Goal: Information Seeking & Learning: Learn about a topic

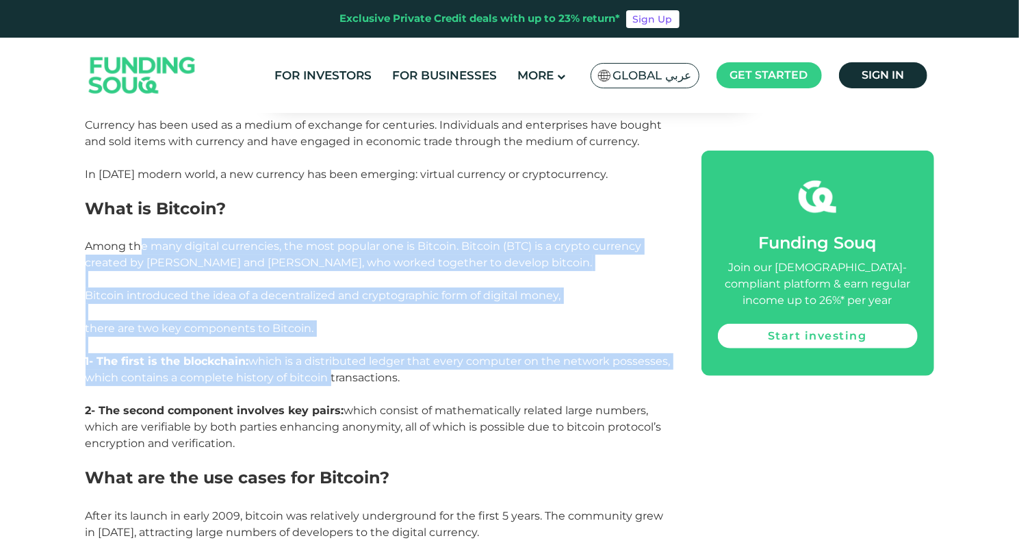
drag, startPoint x: 142, startPoint y: 251, endPoint x: 325, endPoint y: 379, distance: 223.1
click at [325, 379] on span "Among the many digital currencies, the most popular one is Bitcoin. Bitcoin (BT…" at bounding box center [378, 345] width 585 height 210
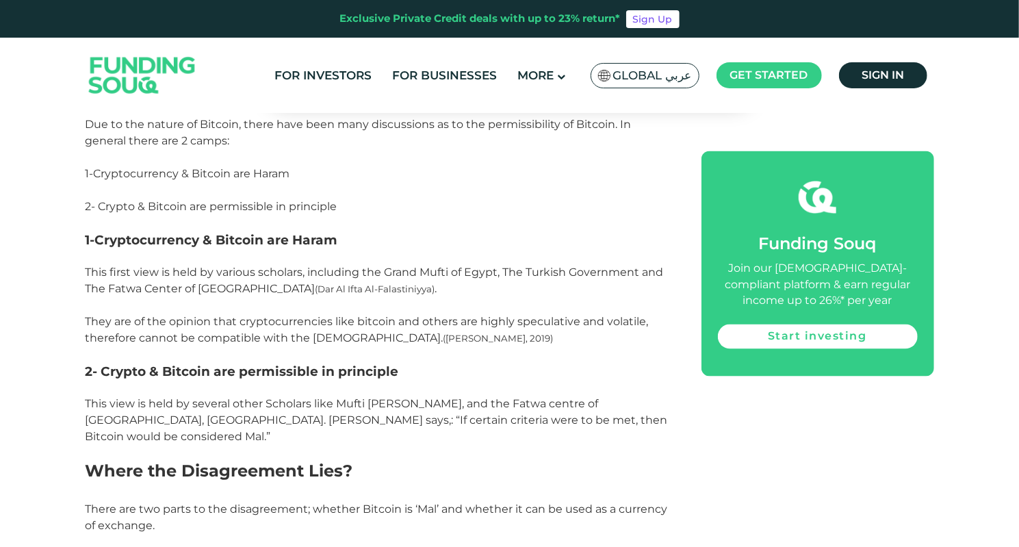
scroll to position [1232, 0]
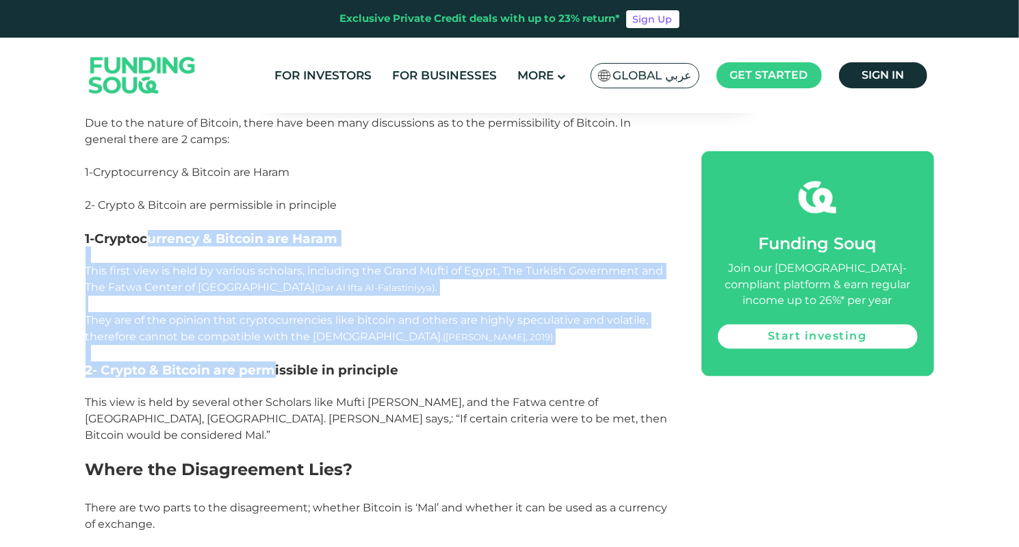
drag, startPoint x: 151, startPoint y: 240, endPoint x: 270, endPoint y: 367, distance: 173.8
click at [270, 367] on span "2- Crypto & Bitcoin are permissible in principle" at bounding box center [242, 370] width 313 height 16
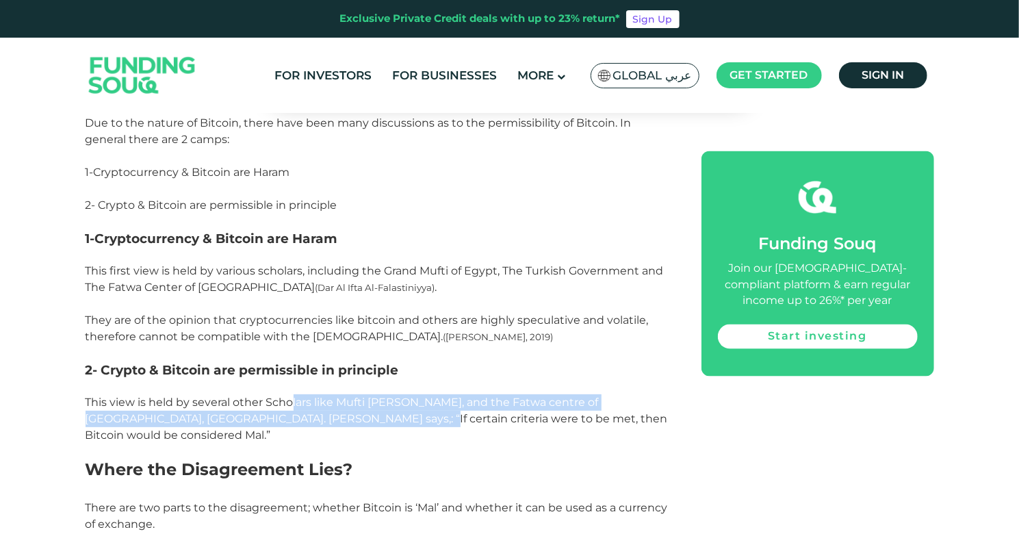
drag, startPoint x: 294, startPoint y: 401, endPoint x: 355, endPoint y: 415, distance: 62.6
click at [355, 415] on span "This view is held by several other Scholars like Mufti [PERSON_NAME], and the F…" at bounding box center [377, 419] width 582 height 46
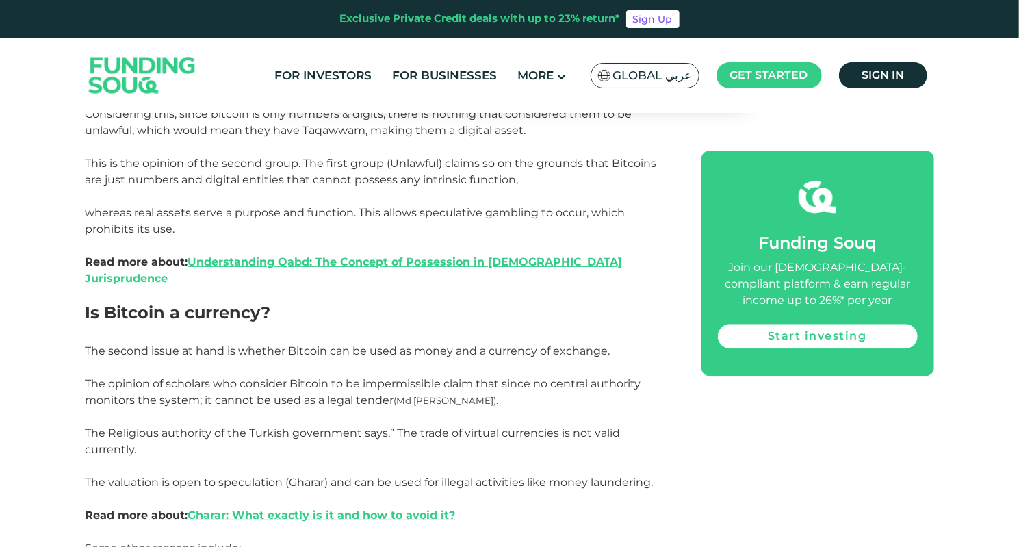
scroll to position [1985, 0]
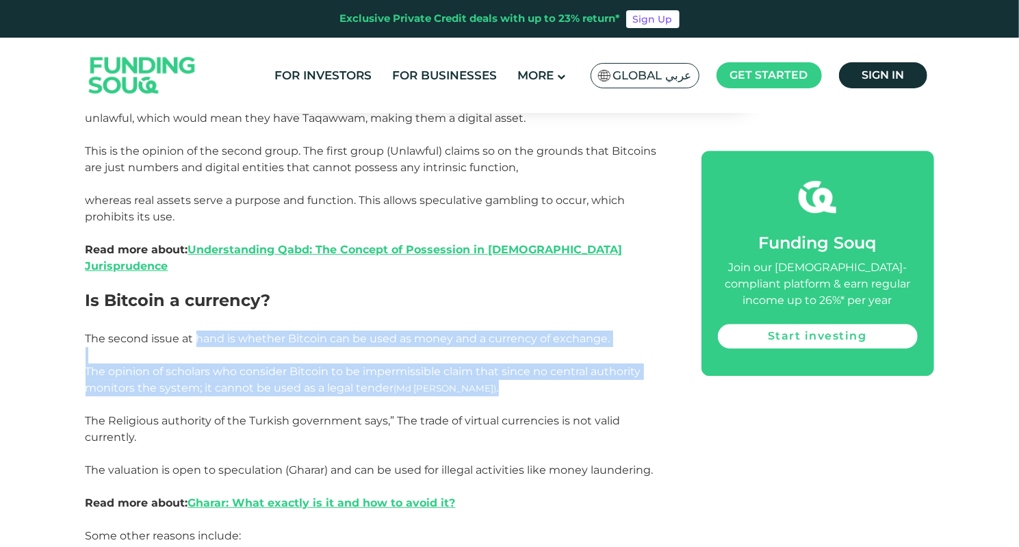
drag, startPoint x: 194, startPoint y: 305, endPoint x: 545, endPoint y: 355, distance: 353.9
click at [548, 353] on div "Currency has been used as a medium of exchange for centuries. Individuals and e…" at bounding box center [378, 454] width 585 height 3275
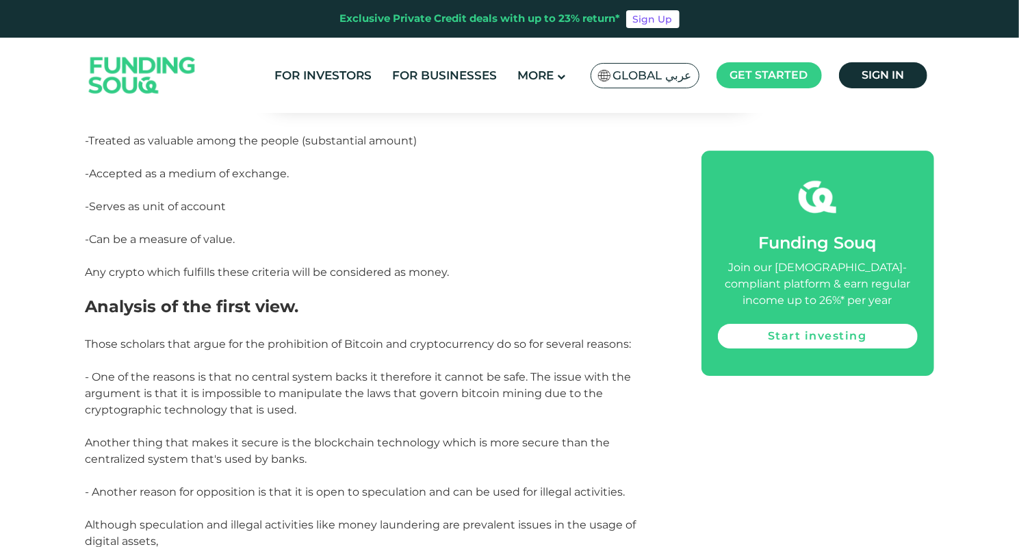
scroll to position [2532, 0]
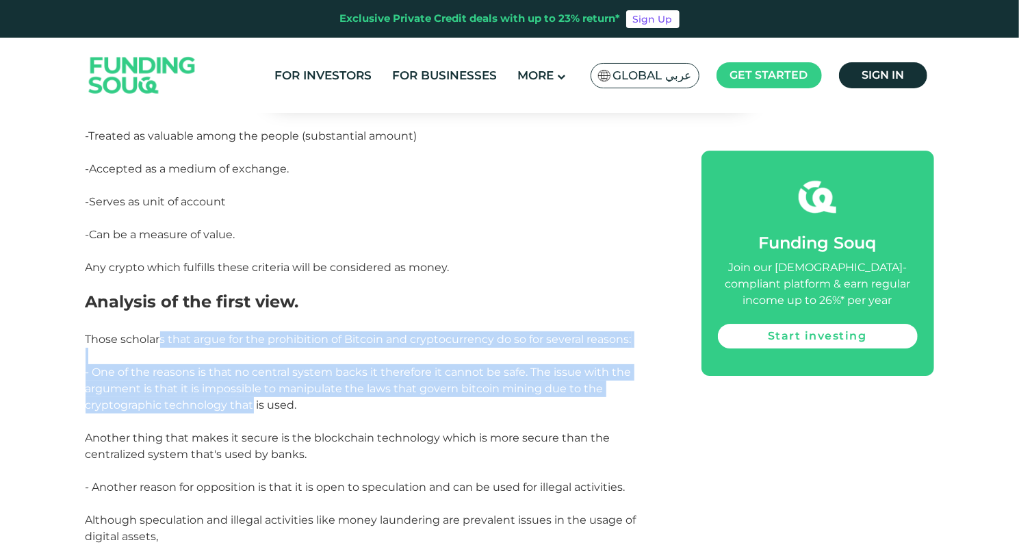
drag, startPoint x: 162, startPoint y: 311, endPoint x: 250, endPoint y: 370, distance: 106.3
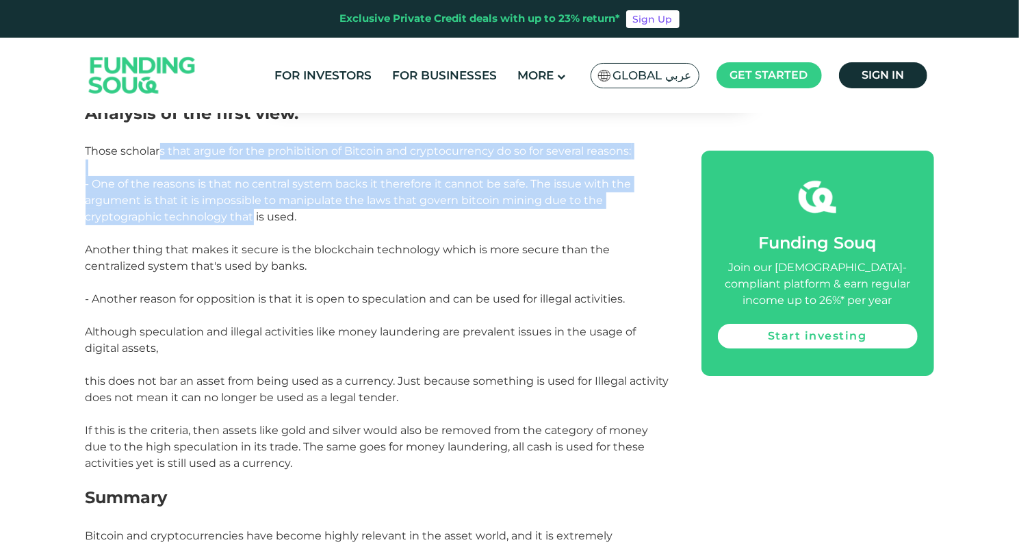
scroll to position [2806, 0]
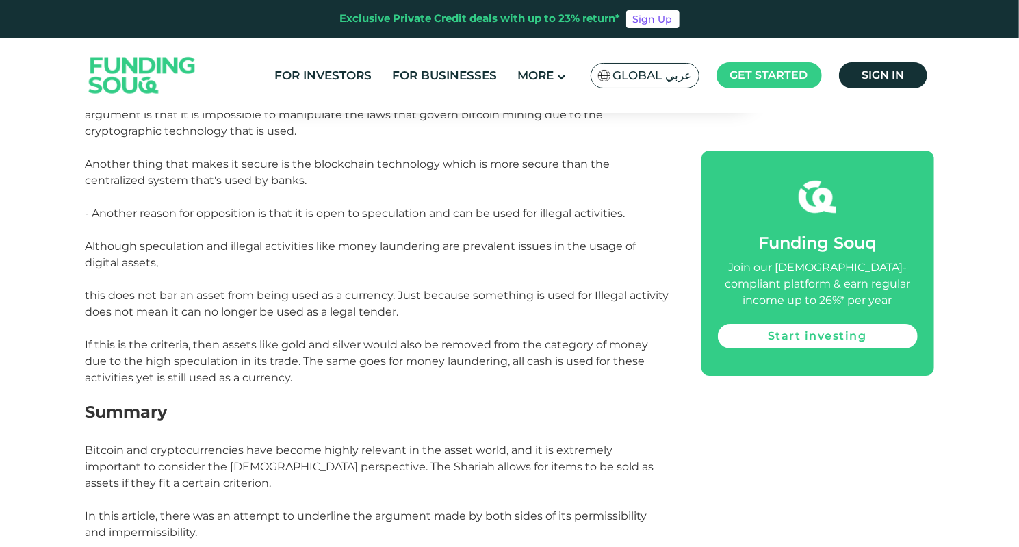
click at [236, 307] on span "- Another reason for opposition is that it is open to speculation and can be us…" at bounding box center [378, 295] width 584 height 177
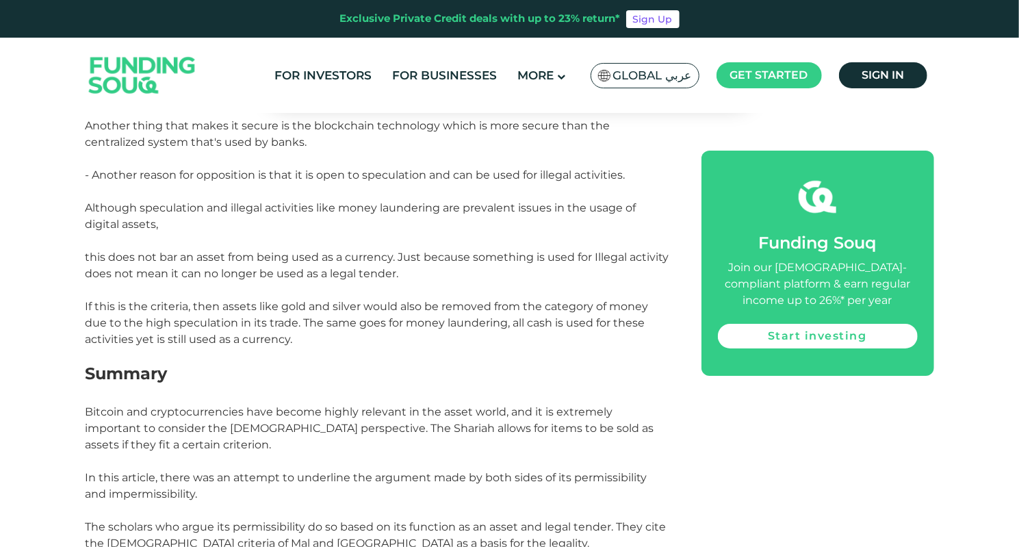
scroll to position [2874, 0]
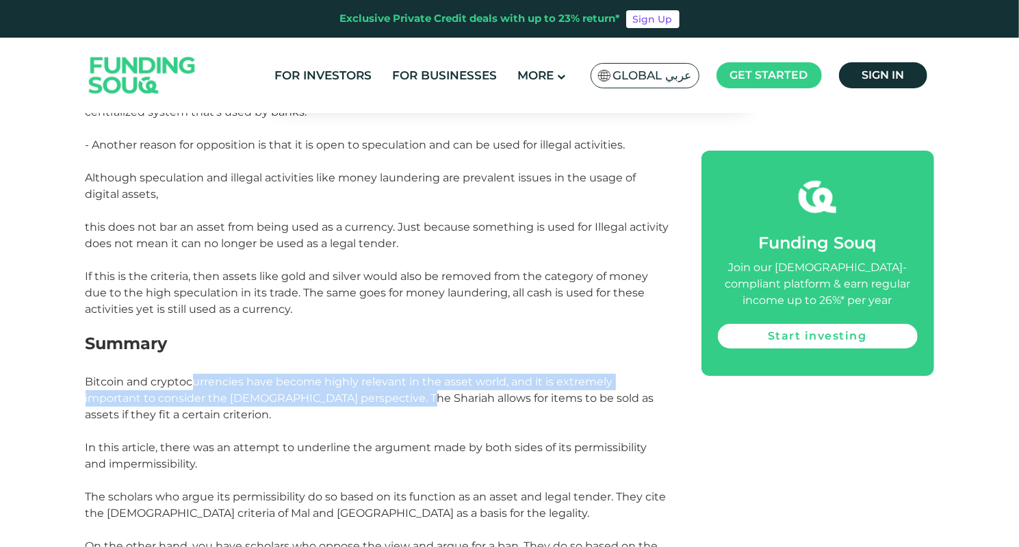
drag, startPoint x: 195, startPoint y: 340, endPoint x: 354, endPoint y: 361, distance: 160.1
click at [354, 374] on p "Bitcoin and cryptocurrencies have become highly relevant in the asset world, an…" at bounding box center [378, 431] width 585 height 115
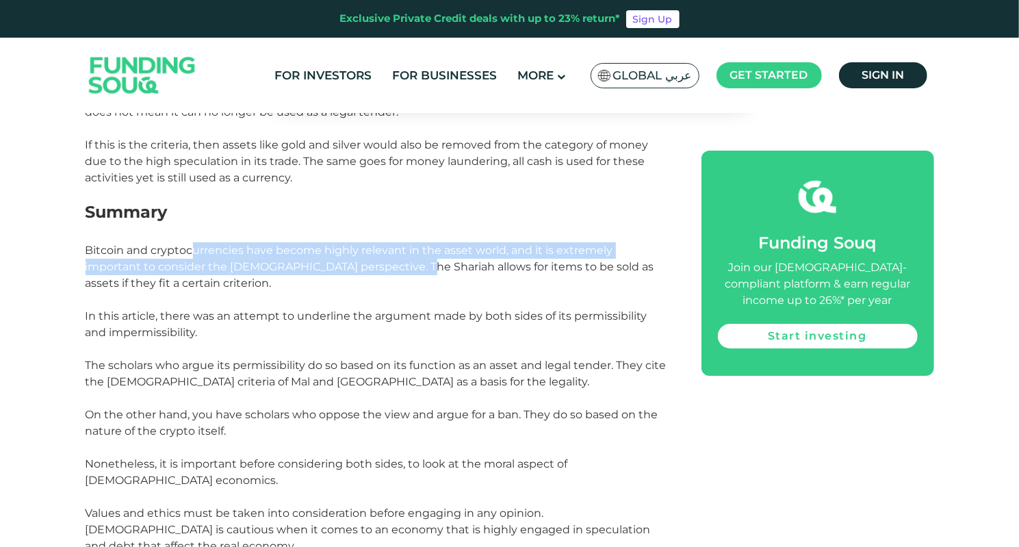
scroll to position [3080, 0]
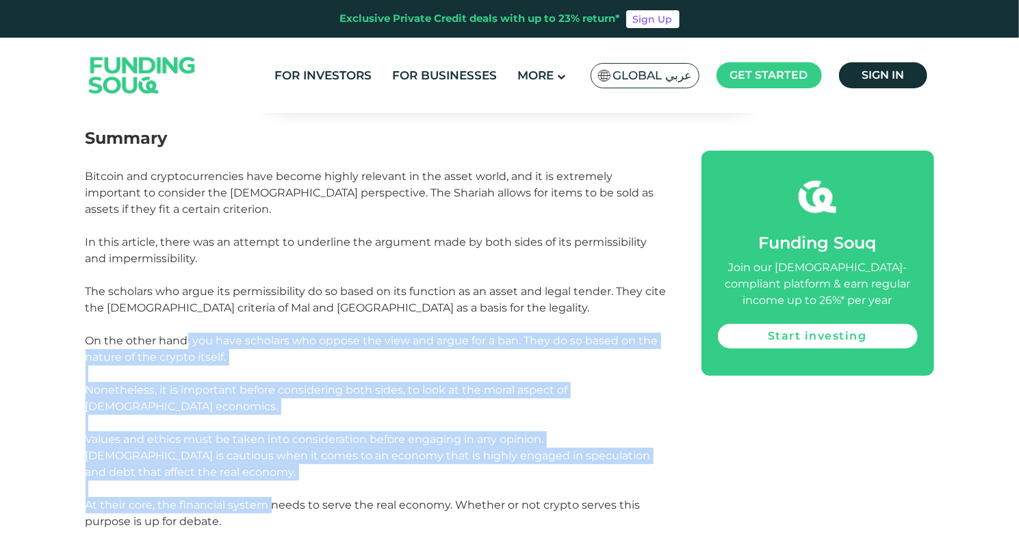
drag, startPoint x: 185, startPoint y: 305, endPoint x: 272, endPoint y: 463, distance: 180.7
click at [272, 462] on p "The scholars who argue its permissibility do so based on its function as an ass…" at bounding box center [378, 406] width 585 height 246
click at [274, 459] on span "The scholars who argue its permissibility do so based on its function as an ass…" at bounding box center [376, 406] width 581 height 243
click at [288, 433] on p "The scholars who argue its permissibility do so based on its function as an ass…" at bounding box center [378, 406] width 585 height 246
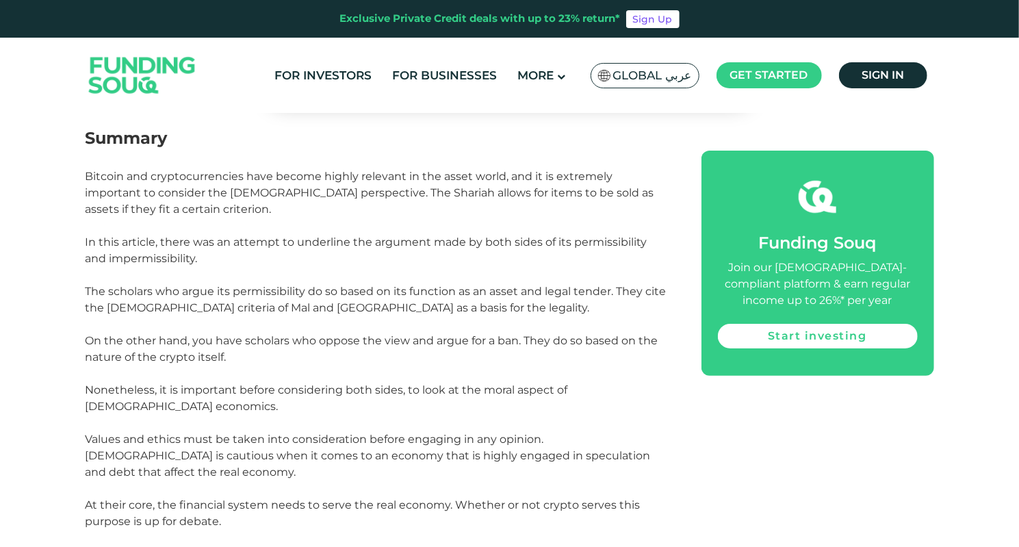
click at [312, 478] on p "The scholars who argue its permissibility do so based on its function as an ass…" at bounding box center [378, 406] width 585 height 246
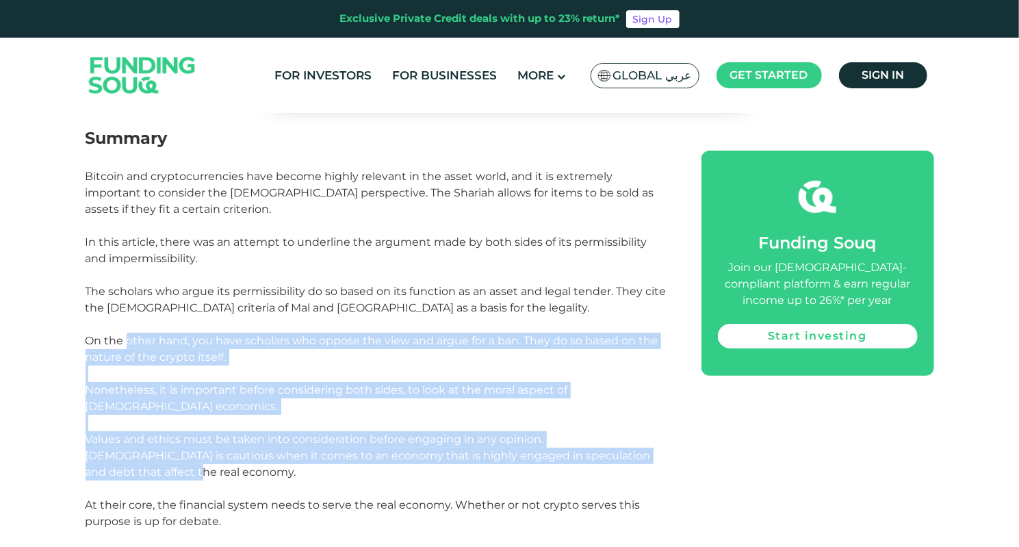
drag, startPoint x: 125, startPoint y: 305, endPoint x: 583, endPoint y: 397, distance: 467.8
click at [618, 420] on span "The scholars who argue its permissibility do so based on its function as an ass…" at bounding box center [376, 406] width 581 height 243
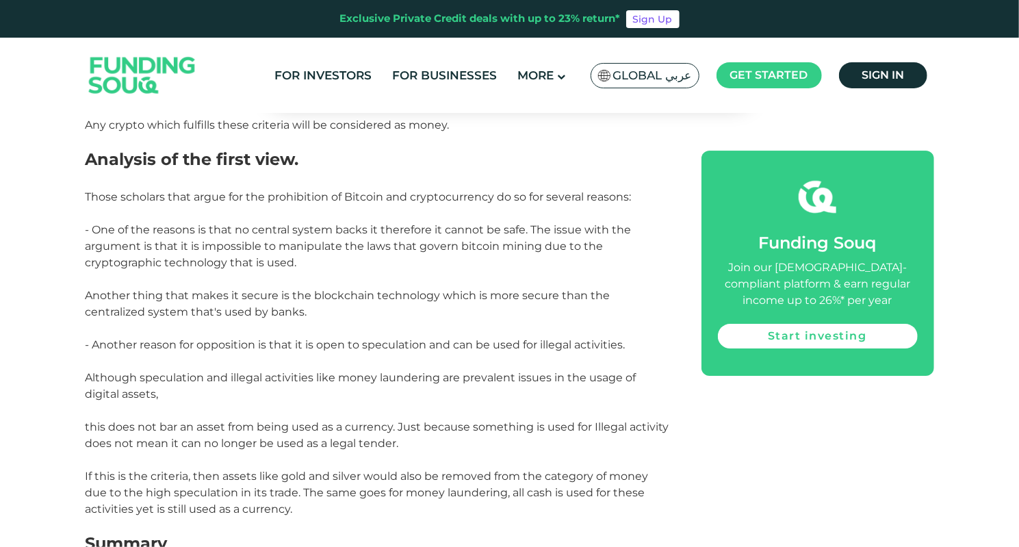
scroll to position [2669, 0]
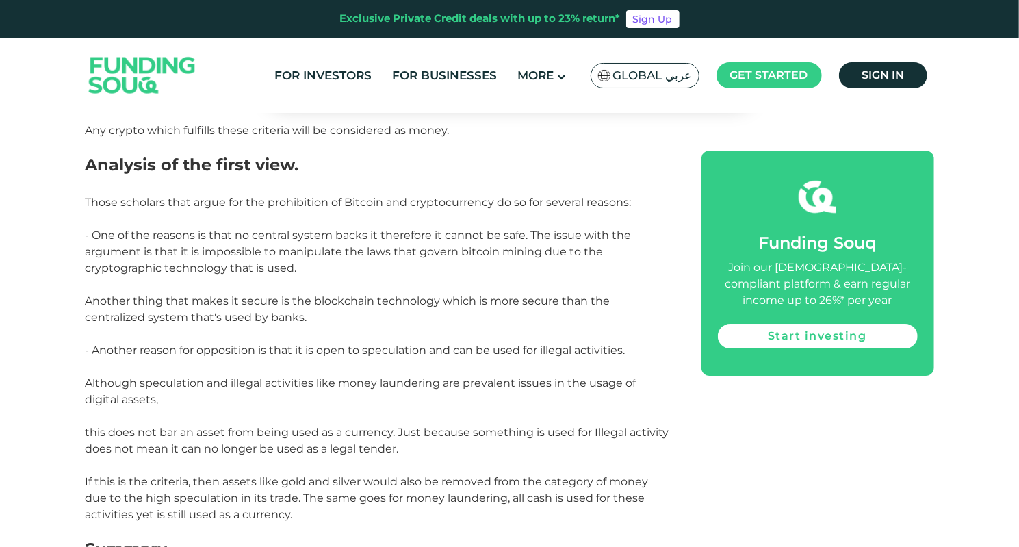
click at [257, 413] on span "- Another reason for opposition is that it is open to speculation and can be us…" at bounding box center [378, 432] width 584 height 177
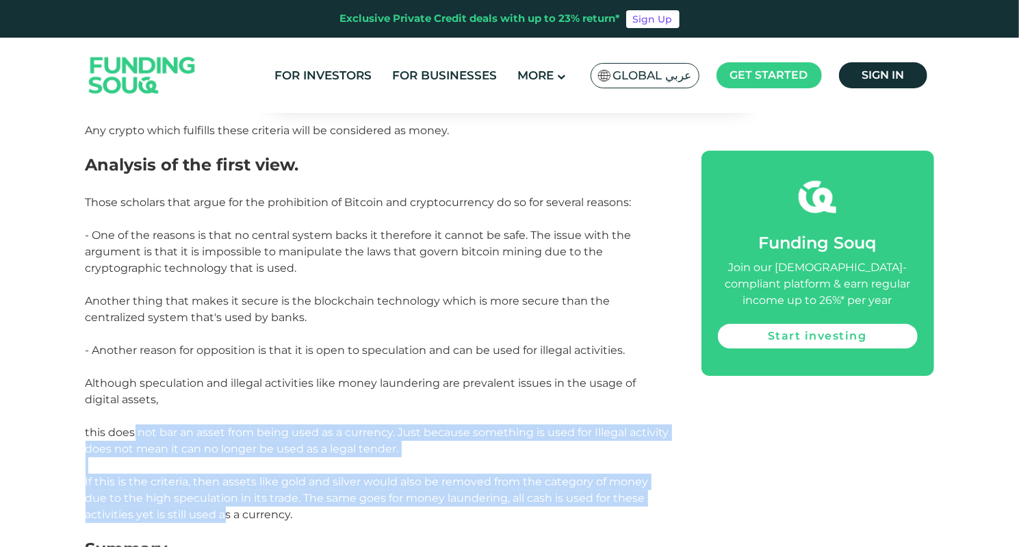
drag, startPoint x: 134, startPoint y: 394, endPoint x: 219, endPoint y: 470, distance: 113.9
click at [223, 474] on span "- Another reason for opposition is that it is open to speculation and can be us…" at bounding box center [378, 432] width 584 height 177
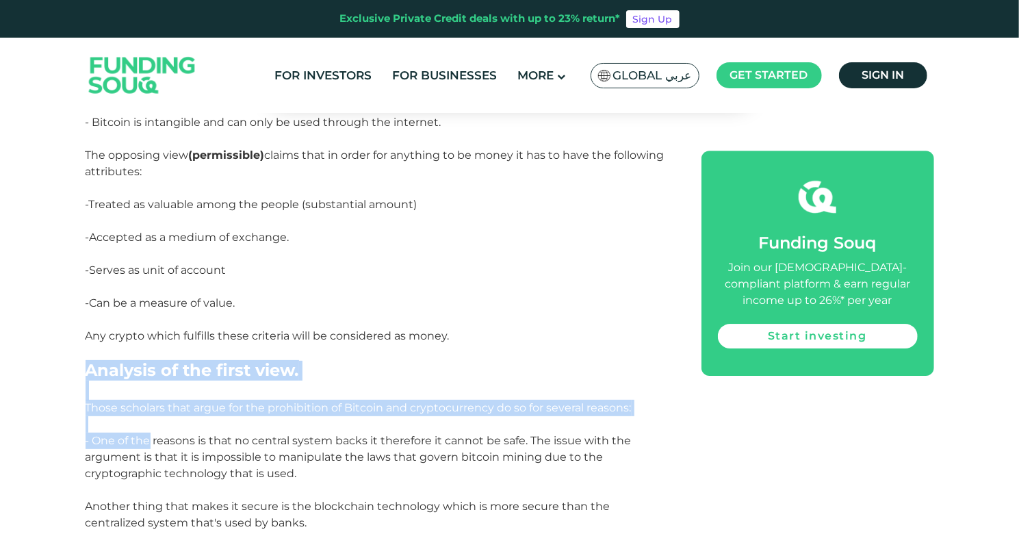
scroll to position [2395, 0]
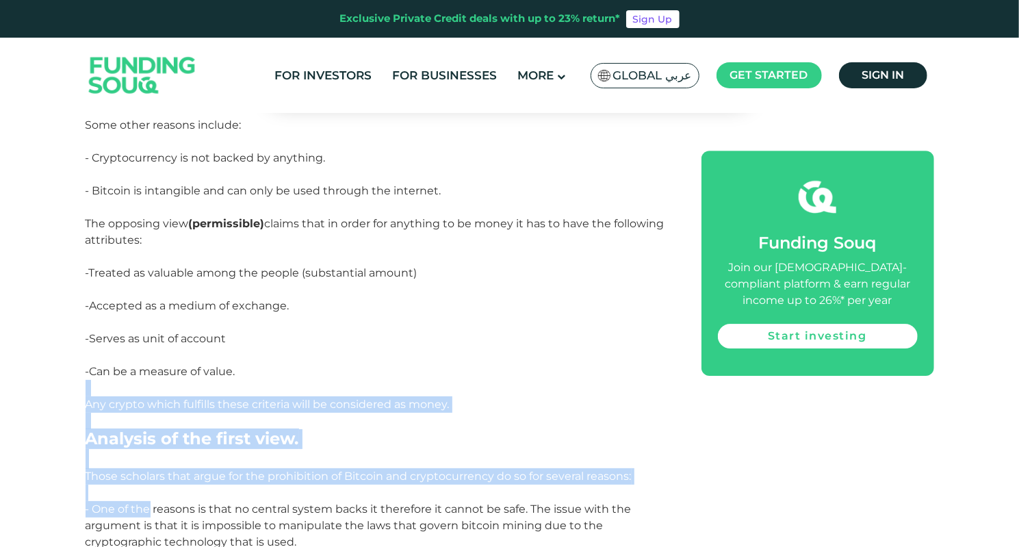
drag, startPoint x: 148, startPoint y: 339, endPoint x: 339, endPoint y: 334, distance: 191.0
click at [339, 334] on div "Currency has been used as a medium of exchange for centuries. Individuals and e…" at bounding box center [378, 43] width 585 height 3275
click at [339, 363] on p "-Can be a measure of value." at bounding box center [378, 371] width 585 height 16
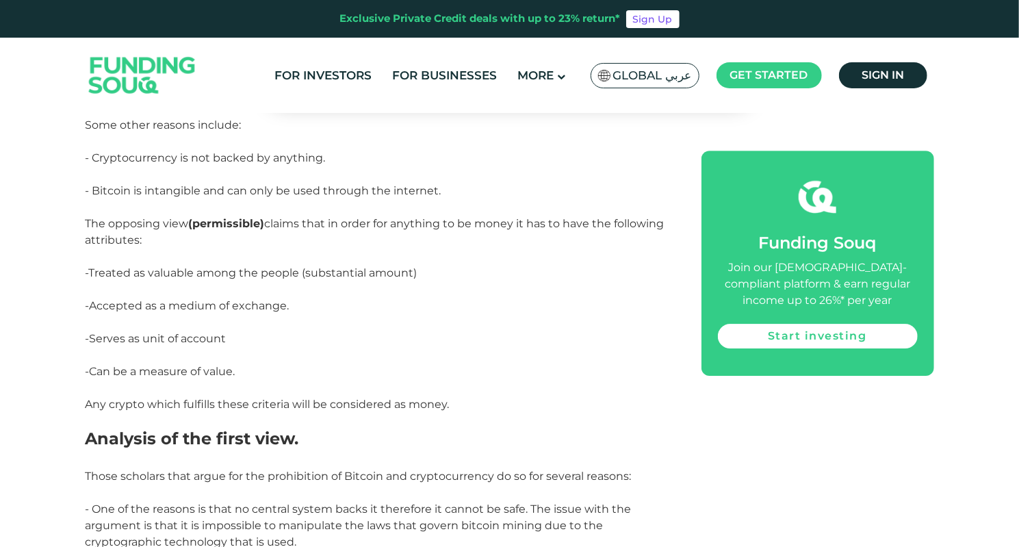
scroll to position [2327, 0]
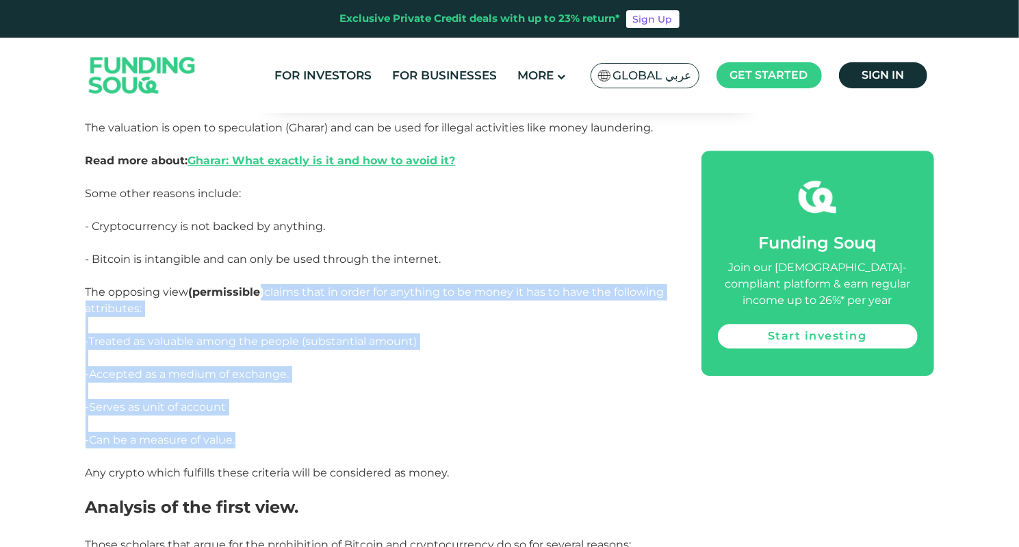
drag, startPoint x: 261, startPoint y: 252, endPoint x: 333, endPoint y: 406, distance: 170.2
click at [333, 406] on div "Currency has been used as a medium of exchange for centuries. Individuals and e…" at bounding box center [378, 111] width 585 height 3275
click at [333, 432] on p "-Can be a measure of value." at bounding box center [378, 440] width 585 height 16
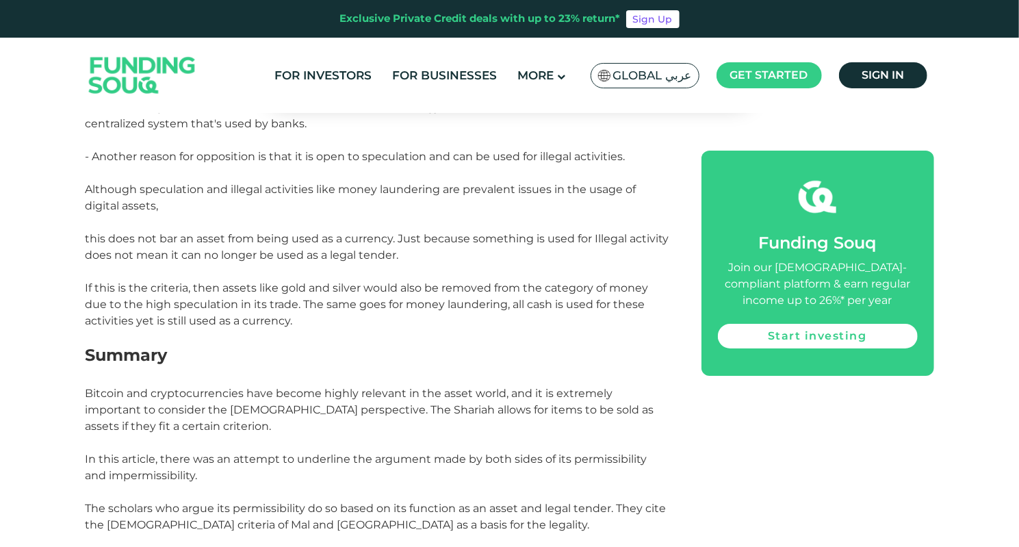
scroll to position [2874, 0]
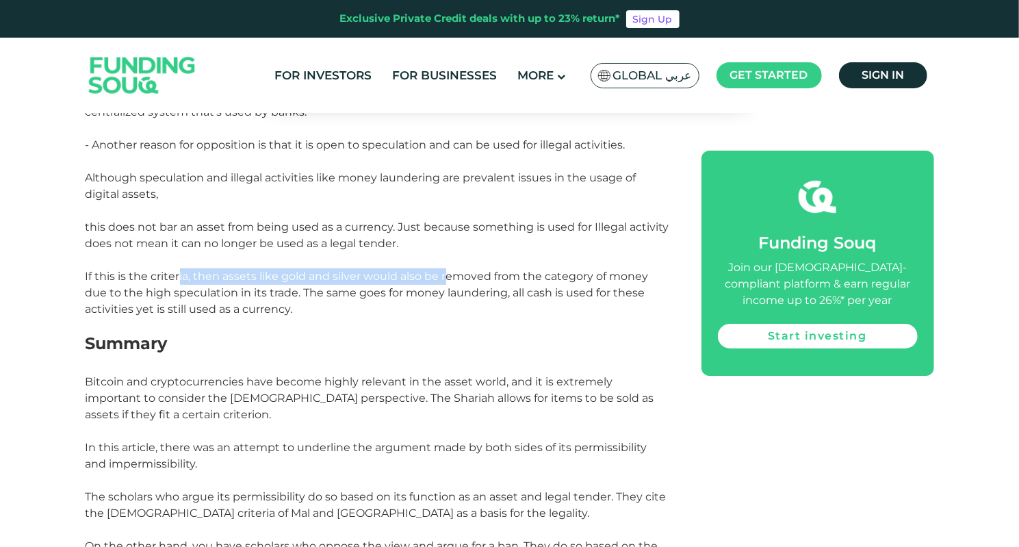
drag, startPoint x: 177, startPoint y: 244, endPoint x: 444, endPoint y: 244, distance: 266.9
click at [444, 244] on span "- Another reason for opposition is that it is open to speculation and can be us…" at bounding box center [378, 226] width 584 height 177
